Goal: Task Accomplishment & Management: Use online tool/utility

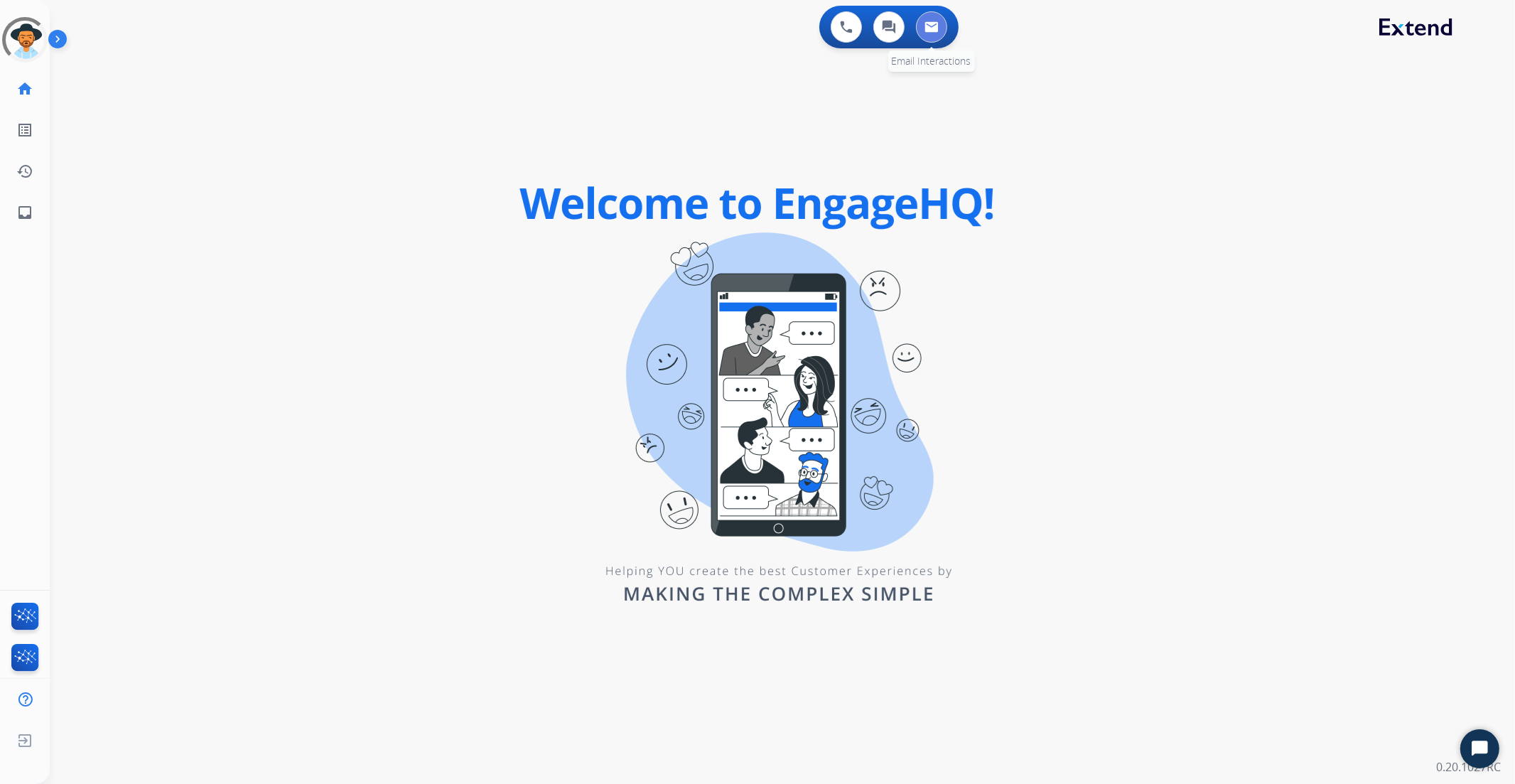
click at [939, 32] on button at bounding box center [931, 27] width 31 height 31
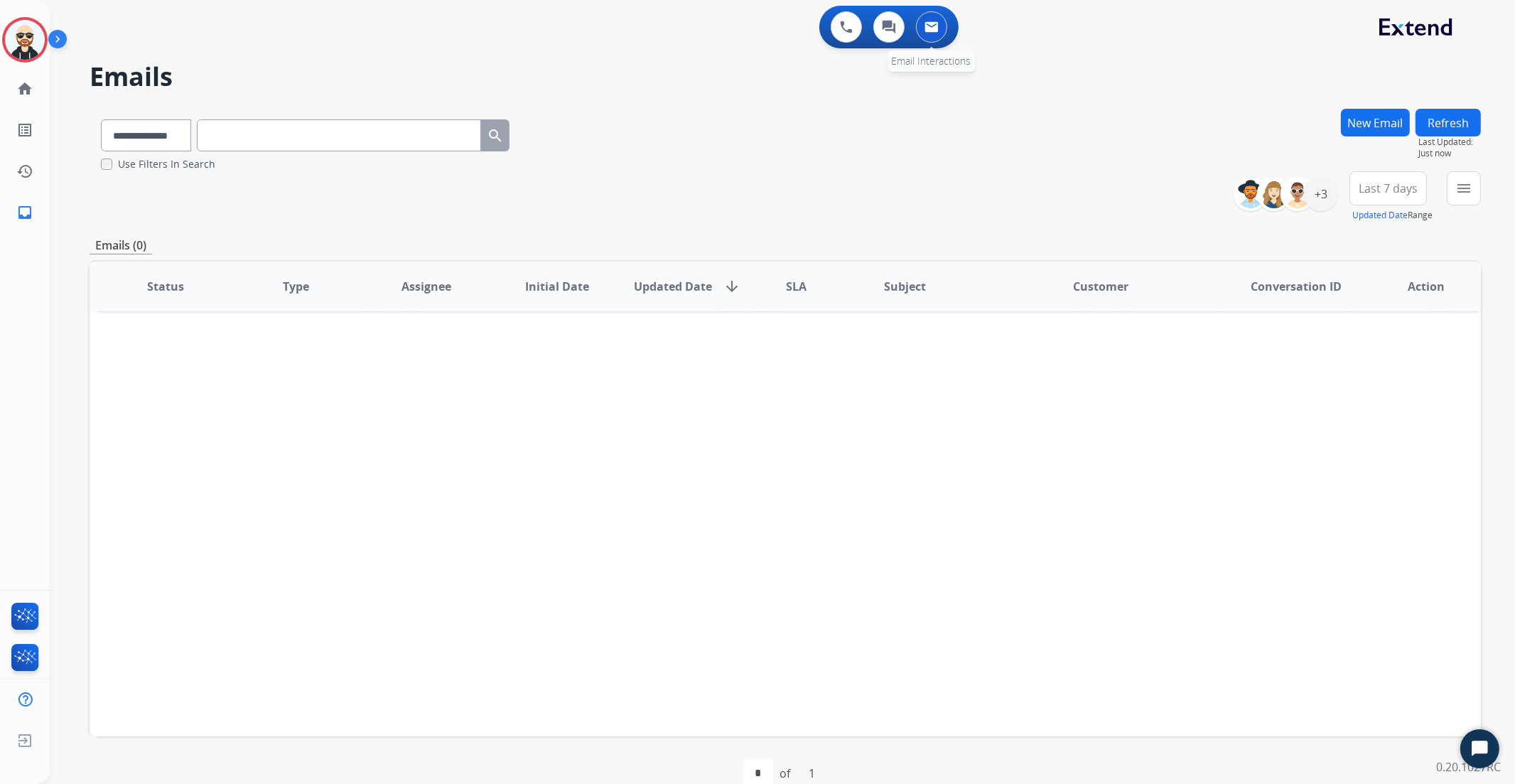
click at [929, 31] on img at bounding box center [931, 27] width 14 height 11
click at [1365, 204] on div "Last 7 days Date Range Updated Date Range Custom Recent Last 7 days Last 14 day…" at bounding box center [1393, 197] width 86 height 52
click at [1372, 199] on button "Last 7 days Date Range" at bounding box center [1388, 189] width 77 height 34
click at [1392, 355] on div "Last 90 days" at bounding box center [1383, 361] width 78 height 21
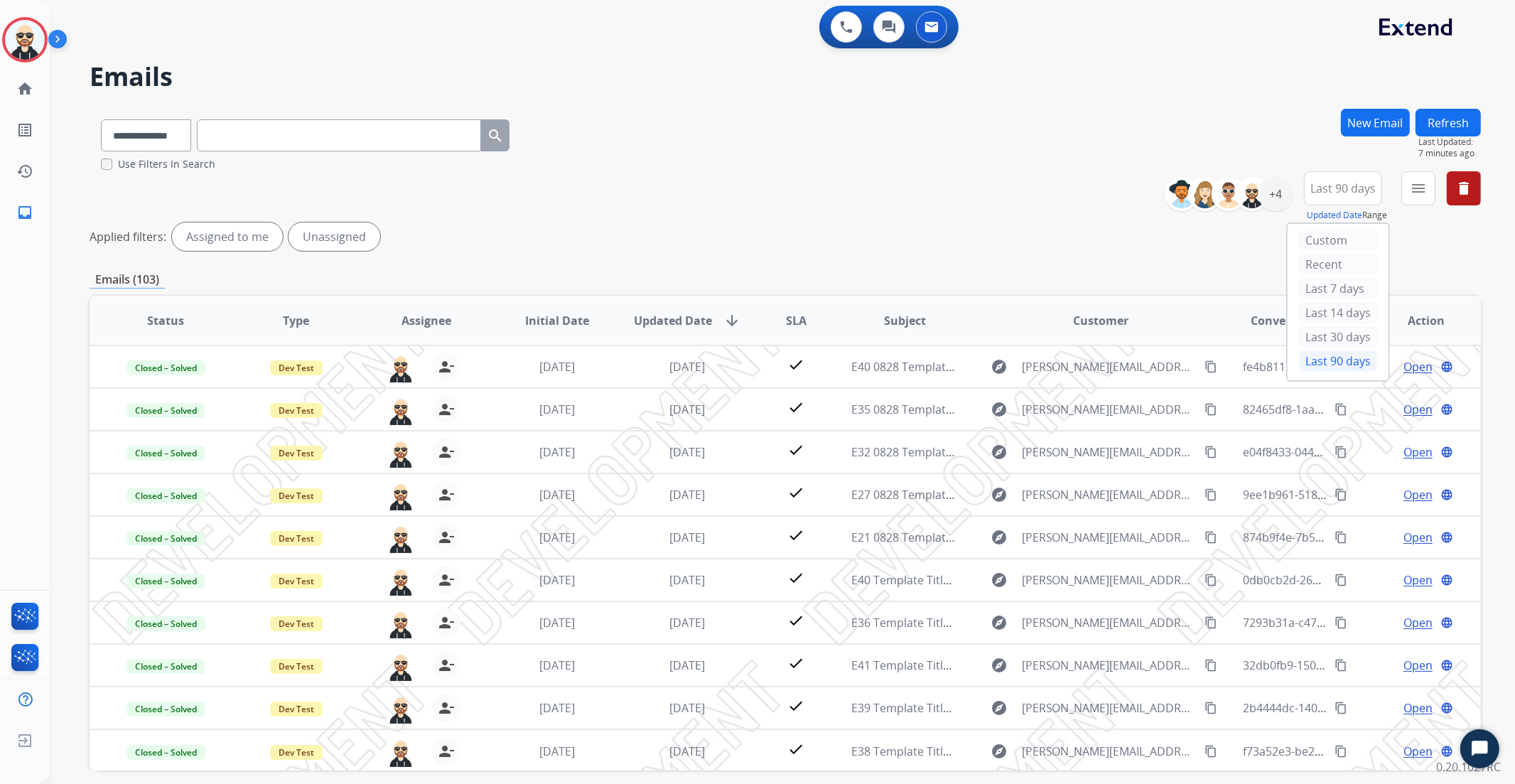
drag, startPoint x: 1123, startPoint y: 145, endPoint x: 1102, endPoint y: 182, distance: 42.5
click at [1121, 153] on div "**********" at bounding box center [785, 139] width 1392 height 63
click at [1110, 319] on span "Customer" at bounding box center [1101, 320] width 55 height 17
click at [889, 323] on span "Subject" at bounding box center [905, 320] width 42 height 17
